Goal: Task Accomplishment & Management: Manage account settings

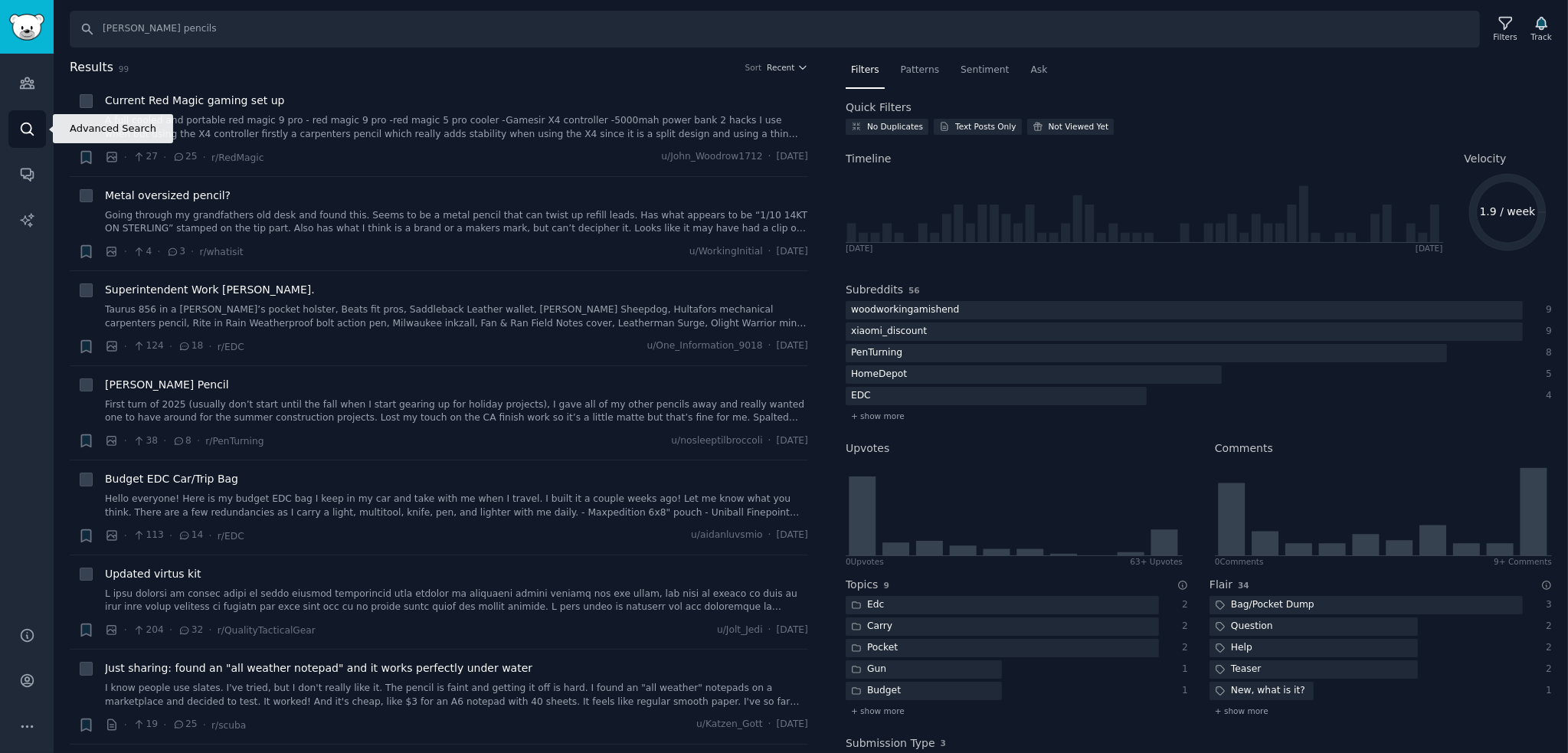
click at [19, 128] on icon "Sidebar" at bounding box center [27, 129] width 16 height 16
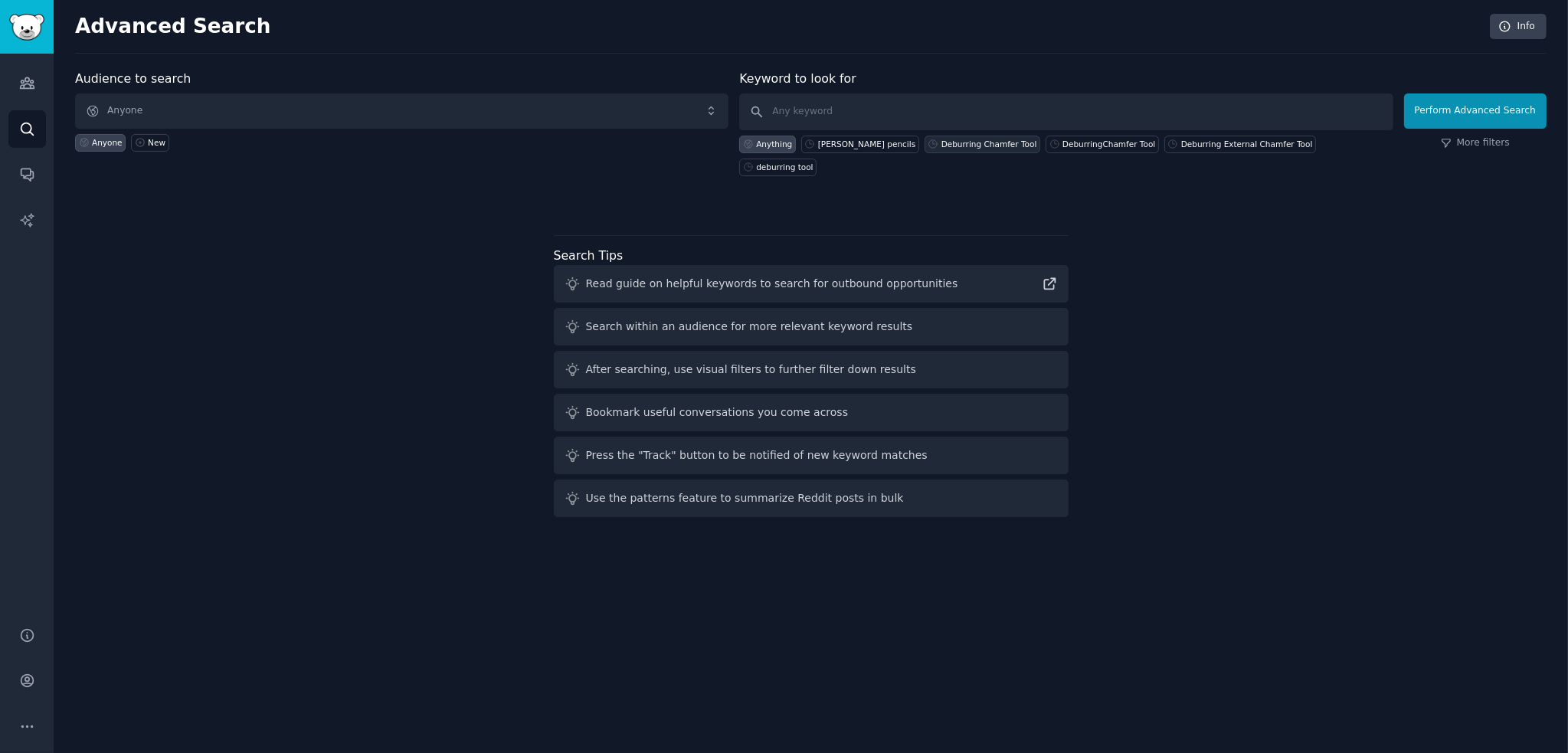
click at [970, 144] on div "Deburring Chamfer Tool" at bounding box center [989, 144] width 96 height 11
type input "Deburring Chamfer Tool"
click at [1472, 109] on button "Perform Advanced Search" at bounding box center [1475, 110] width 142 height 36
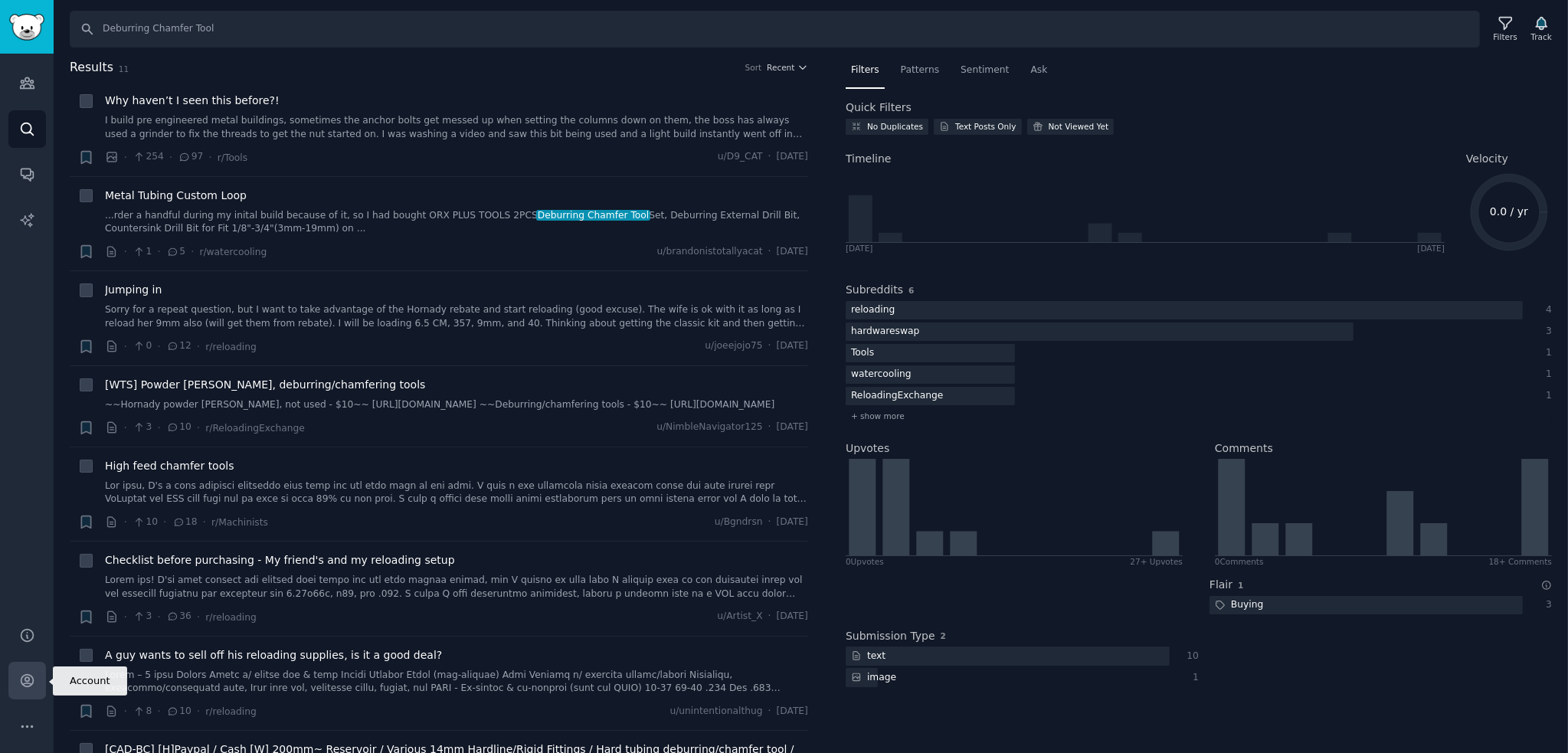
click at [22, 686] on icon "Sidebar" at bounding box center [27, 680] width 16 height 16
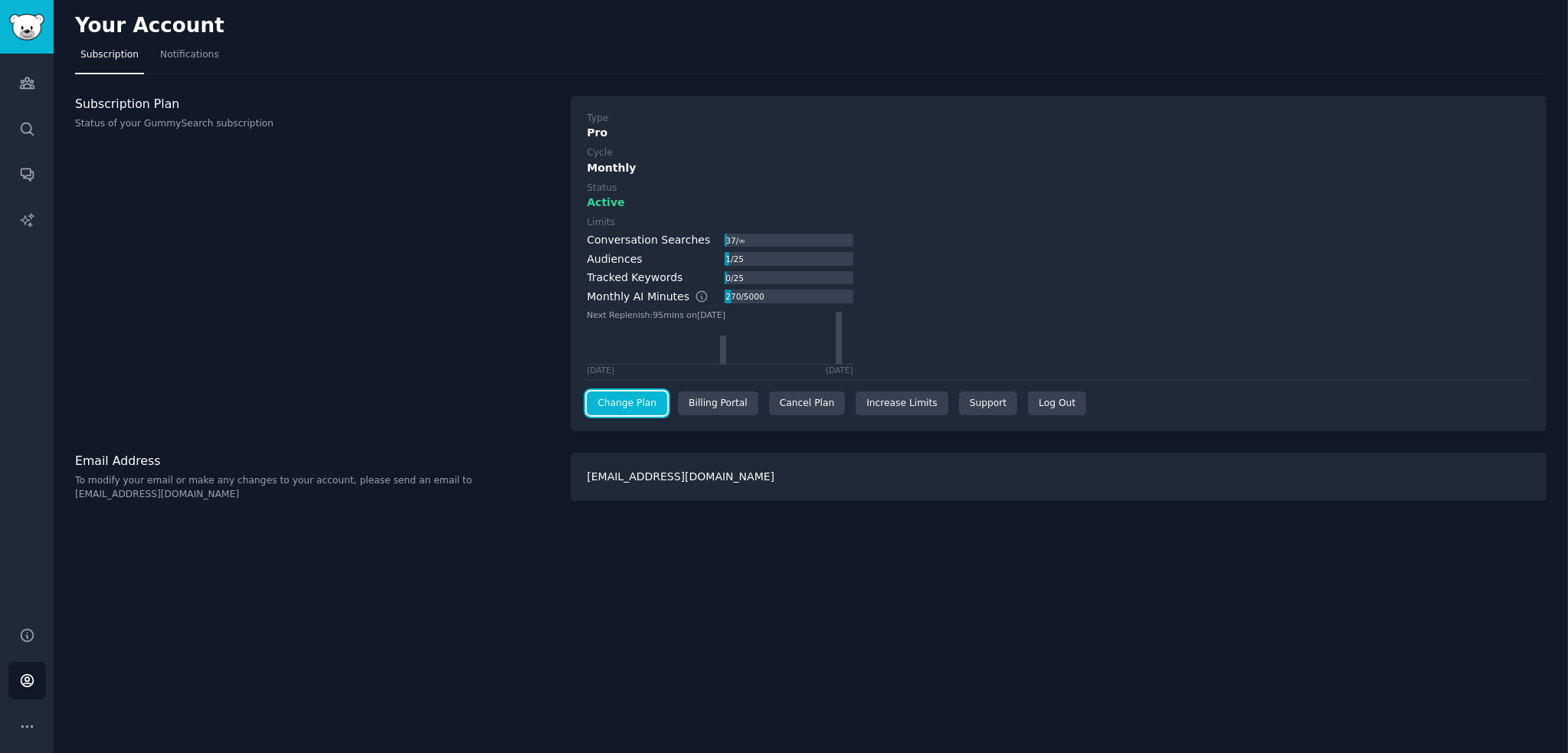
click at [632, 408] on link "Change Plan" at bounding box center [627, 403] width 80 height 25
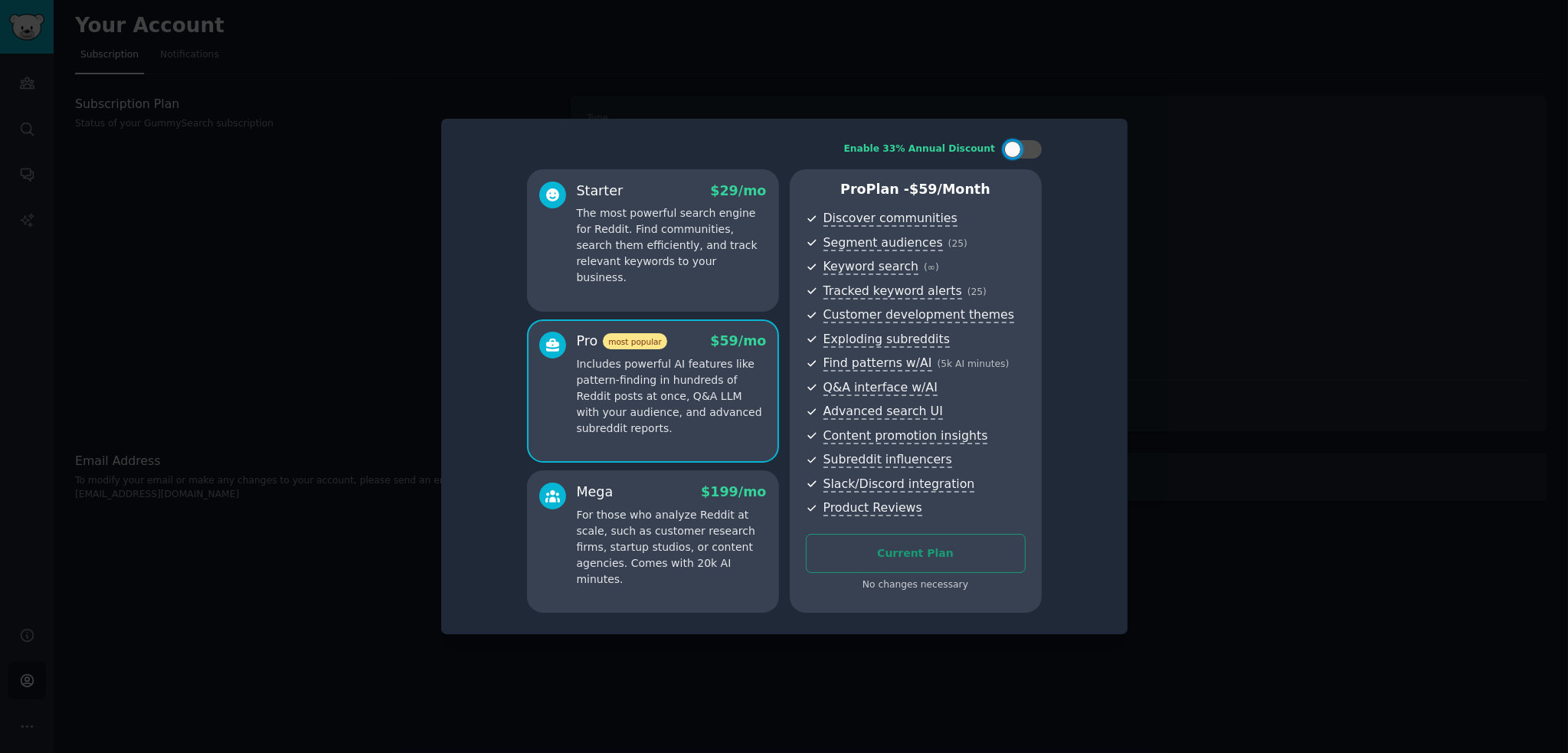
click at [566, 270] on div "Starter $ 29 /mo The most powerful search engine for Reddit. Find communities, …" at bounding box center [653, 241] width 252 height 142
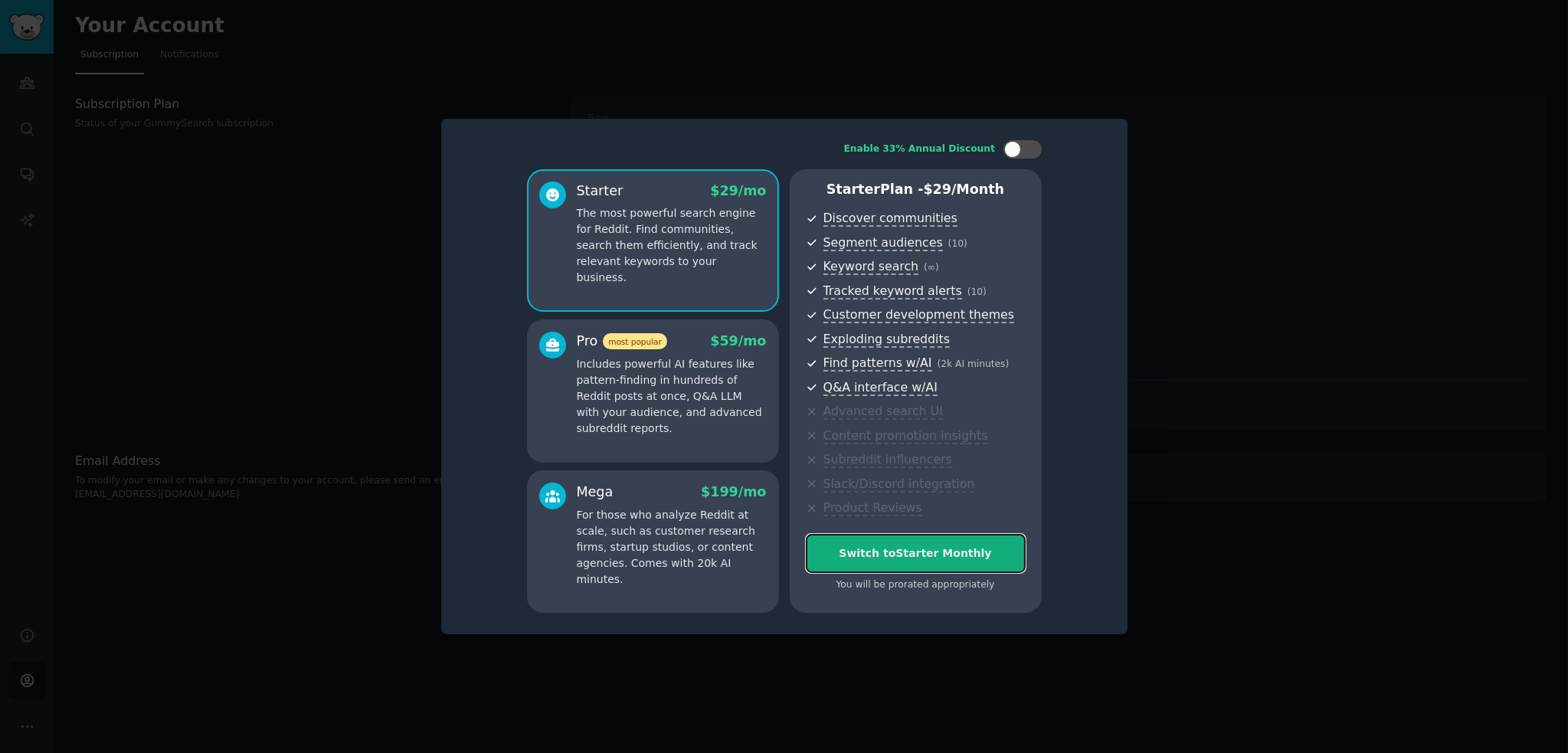
click at [877, 556] on div "Switch to Starter Monthly" at bounding box center [915, 553] width 218 height 16
